Goal: Information Seeking & Learning: Understand process/instructions

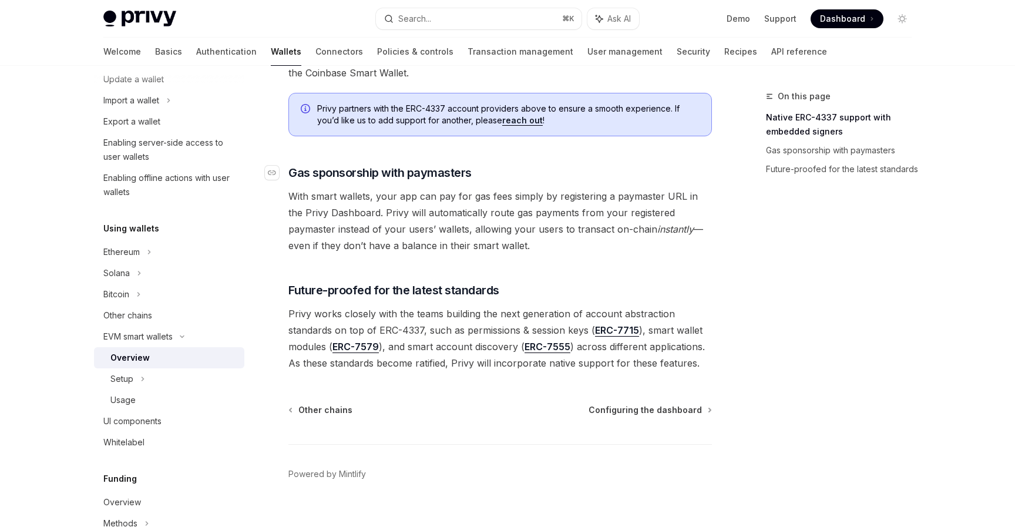
scroll to position [862, 0]
click at [659, 408] on span "Configuring the dashboard" at bounding box center [644, 409] width 113 height 12
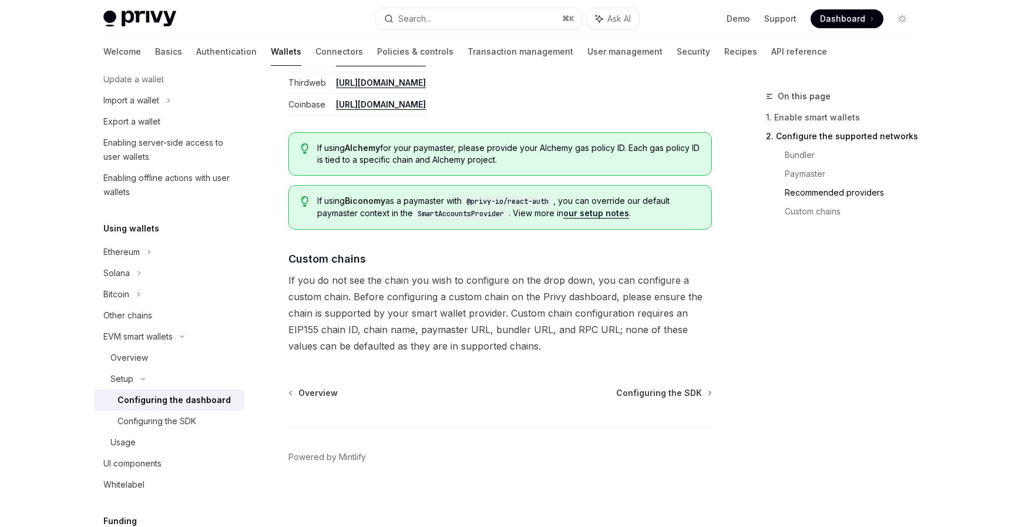
scroll to position [1569, 0]
click at [663, 387] on span "Configuring the SDK" at bounding box center [659, 392] width 86 height 12
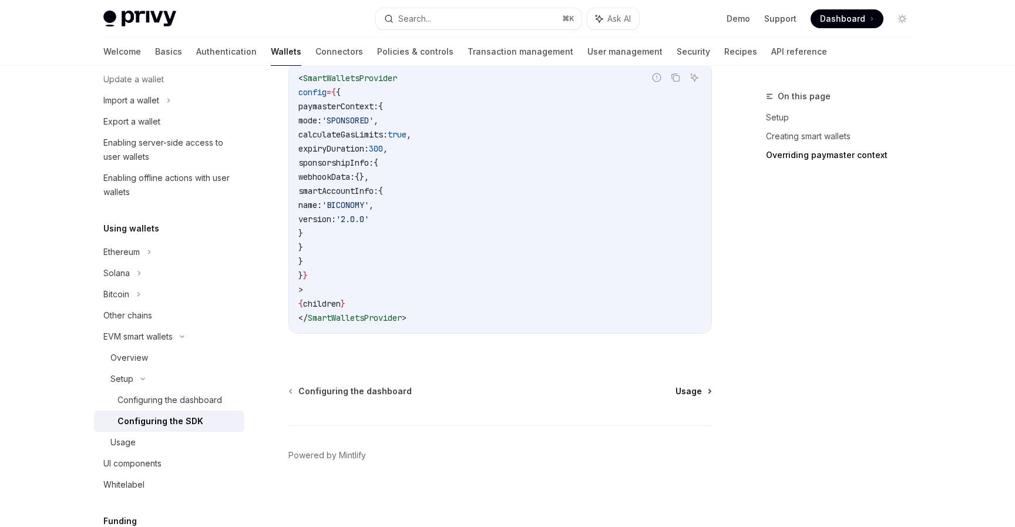
scroll to position [1004, 0]
click at [695, 395] on span "Usage" at bounding box center [688, 392] width 26 height 12
type textarea "*"
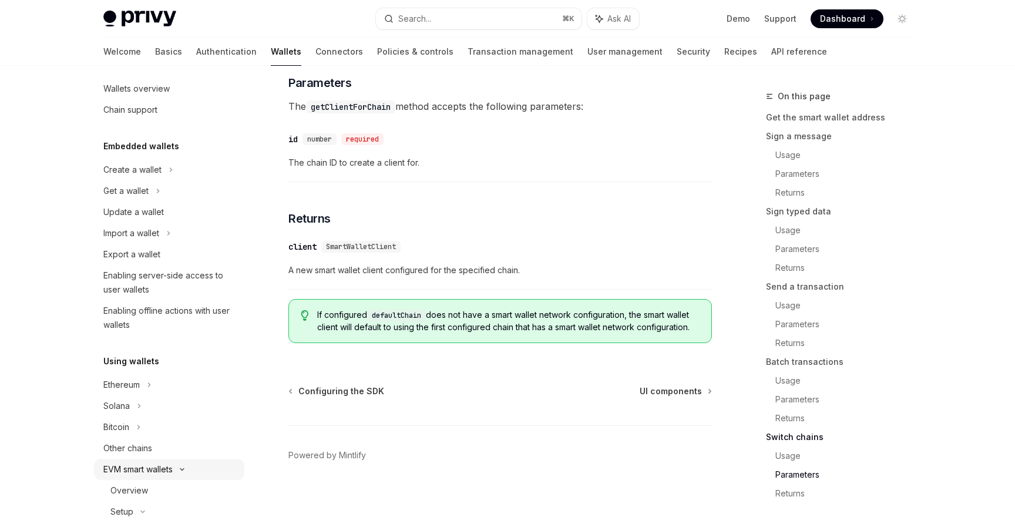
scroll to position [12, 0]
